Goal: Navigation & Orientation: Understand site structure

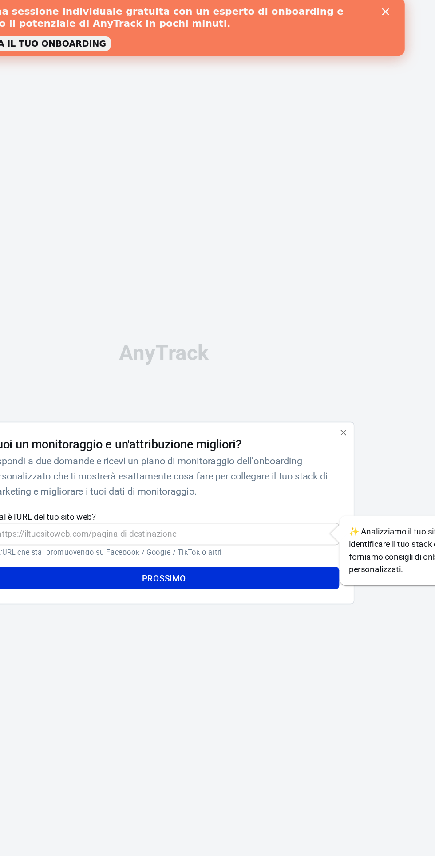
click at [349, 329] on icon "button" at bounding box center [349, 327] width 4 height 4
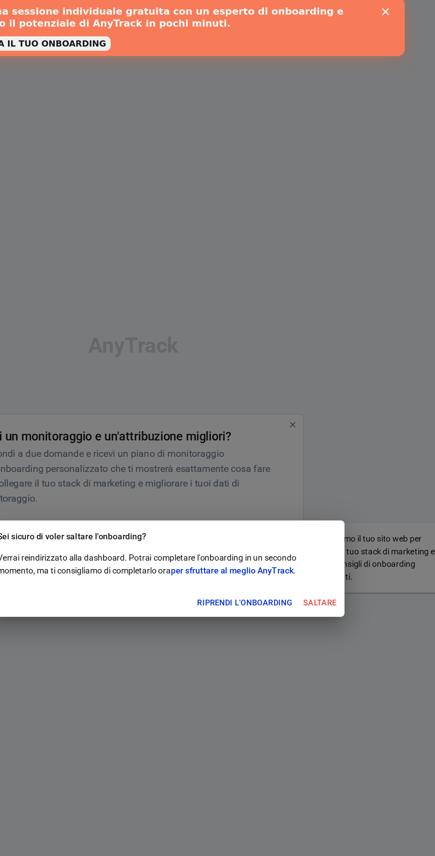
click at [338, 456] on font "Saltare" at bounding box center [332, 453] width 25 height 7
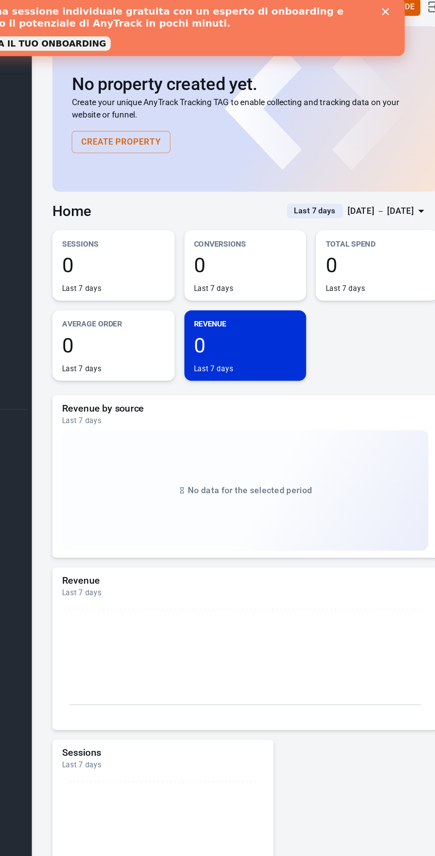
click at [312, 356] on div "No data for the selected period" at bounding box center [277, 370] width 270 height 89
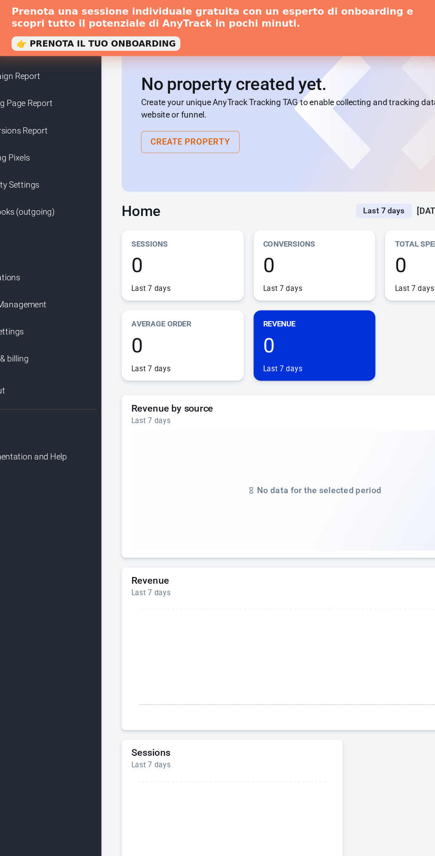
click at [279, 516] on icon at bounding box center [277, 497] width 270 height 89
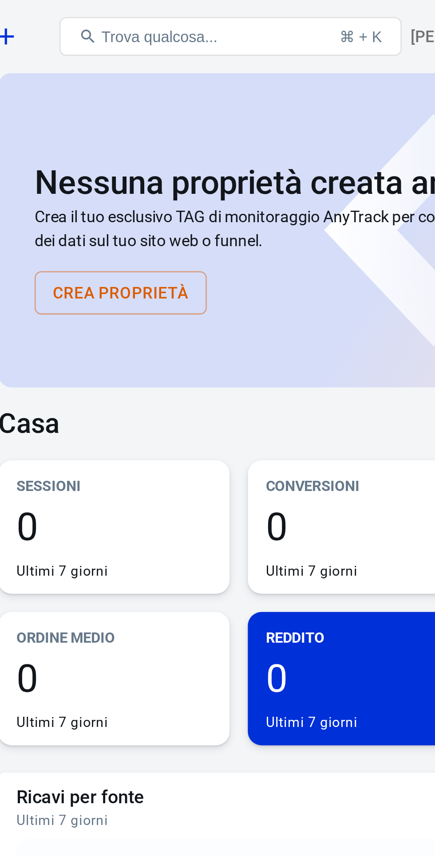
click at [181, 119] on font "Crea proprietà" at bounding box center [183, 114] width 53 height 12
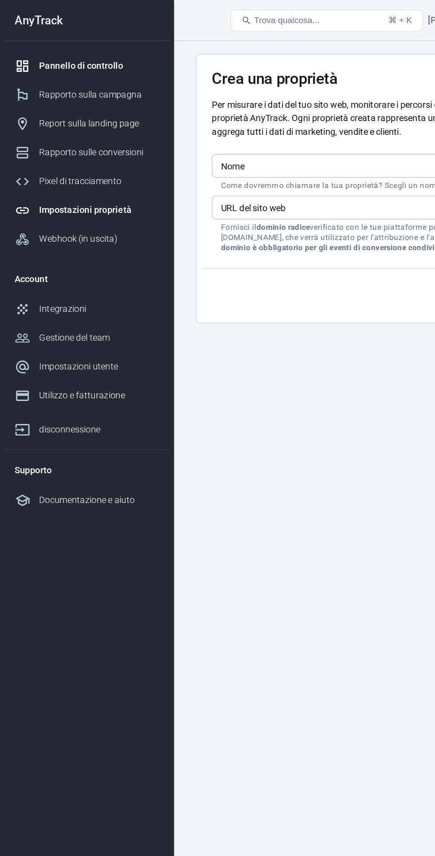
click at [44, 38] on link "Pannello di controllo" at bounding box center [60, 45] width 114 height 20
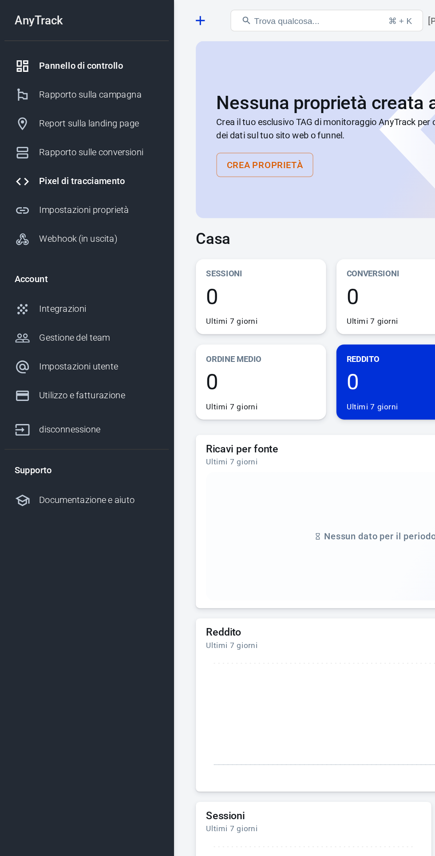
click at [44, 125] on font "Pixel di tracciamento" at bounding box center [56, 125] width 59 height 7
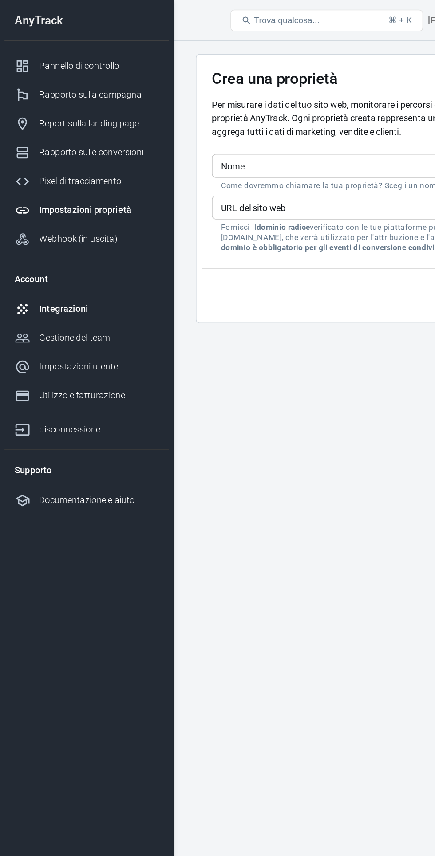
click at [44, 216] on font "Integrazioni" at bounding box center [44, 213] width 34 height 7
